Goal: Use online tool/utility: Utilize a website feature to perform a specific function

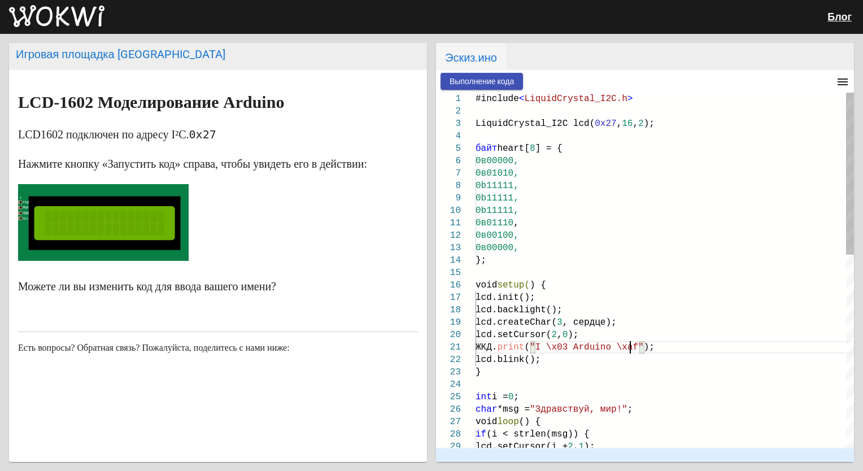
click at [621, 347] on span ""I \x03 Arduino \xaf"" at bounding box center [587, 347] width 114 height 10
click at [624, 345] on span ""I \x03 Arduino \xaf"" at bounding box center [587, 347] width 114 height 10
type textarea "lcd.print(f"); lcd.blink(); } int i = 0; char *msg = "Hello, World!"; void loop…"
click at [479, 77] on span "Выполнение кода" at bounding box center [482, 81] width 64 height 9
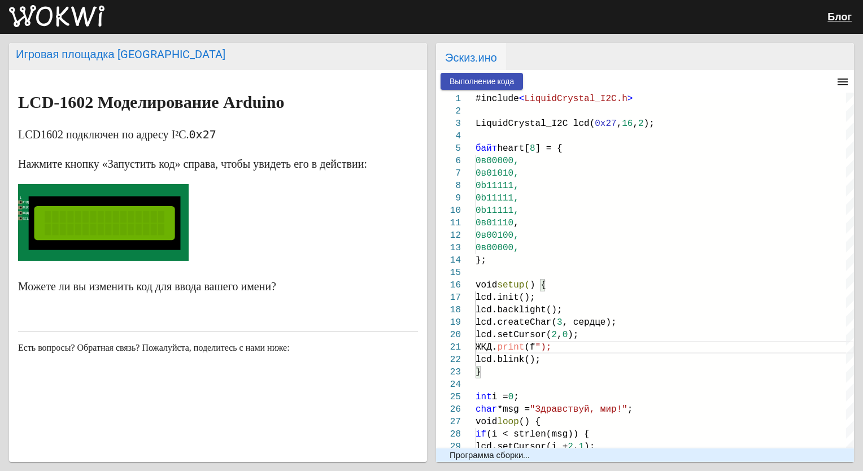
click at [496, 80] on span "Выполнение кода" at bounding box center [482, 81] width 64 height 9
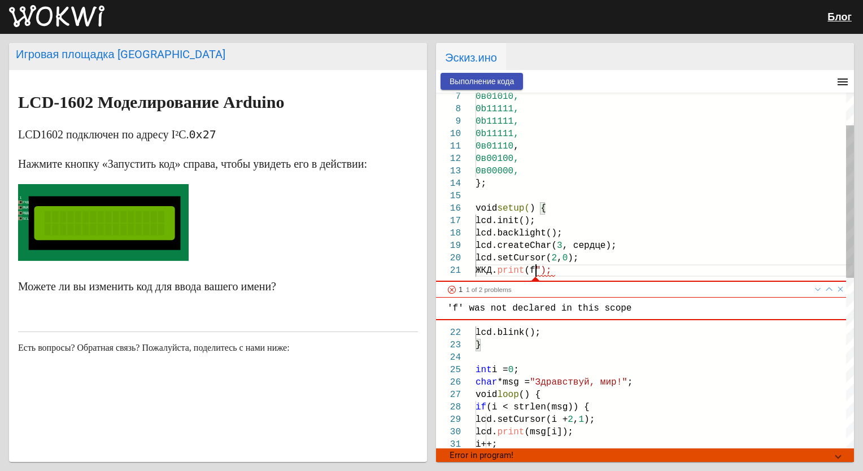
scroll to position [0, 59]
